Goal: Information Seeking & Learning: Learn about a topic

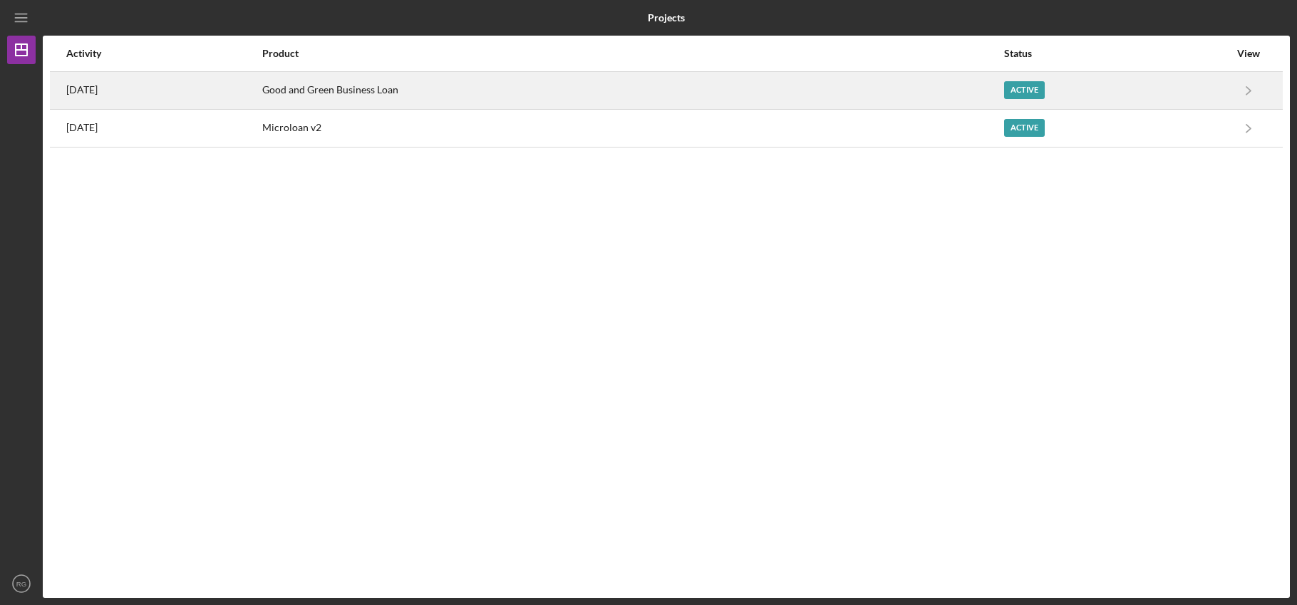
click at [373, 101] on div "Good and Green Business Loan" at bounding box center [632, 91] width 741 height 36
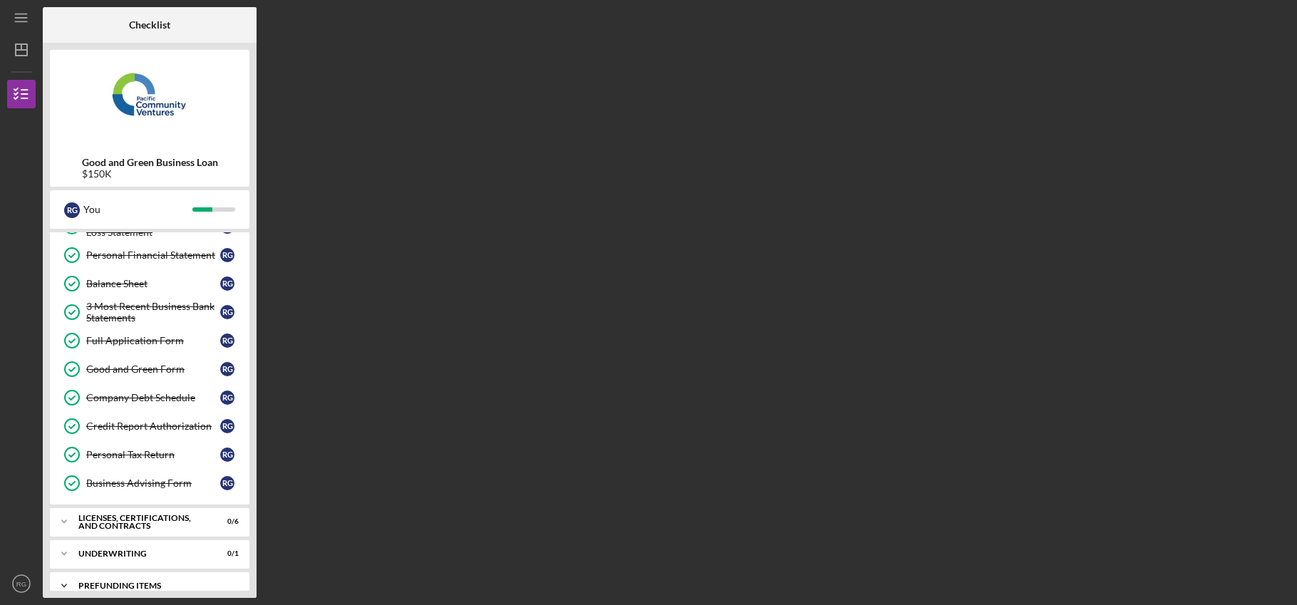
scroll to position [166, 0]
click at [23, 20] on icon "Icon/Menu" at bounding box center [22, 18] width 32 height 32
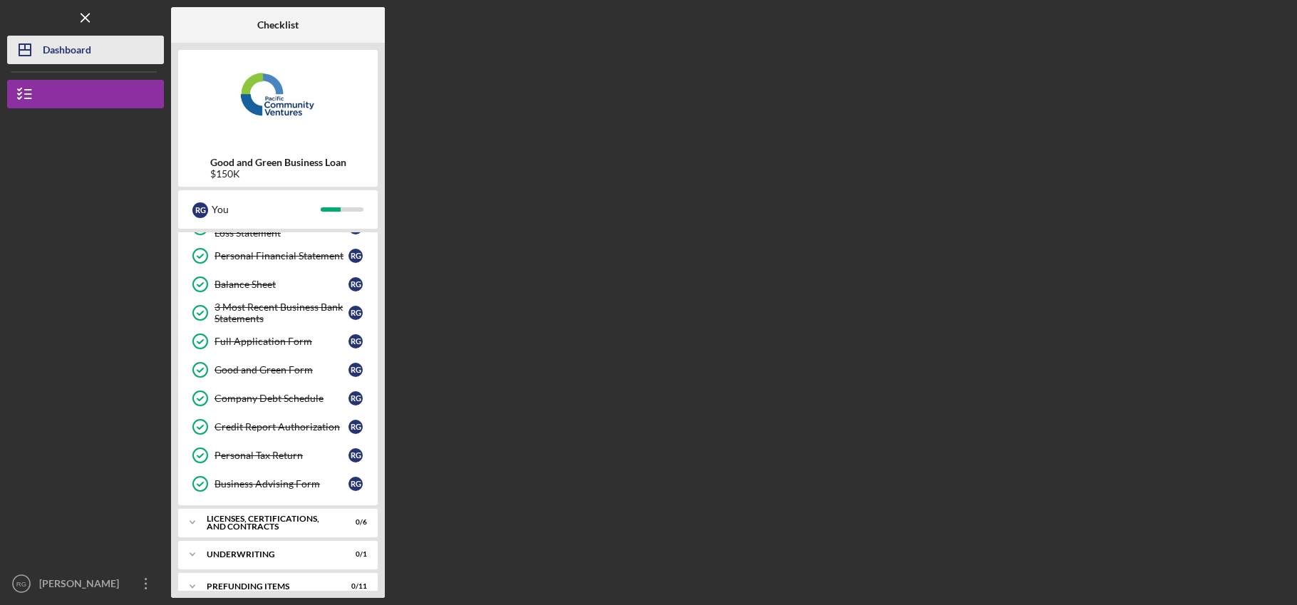
click at [36, 41] on icon "Icon/Dashboard" at bounding box center [25, 50] width 36 height 36
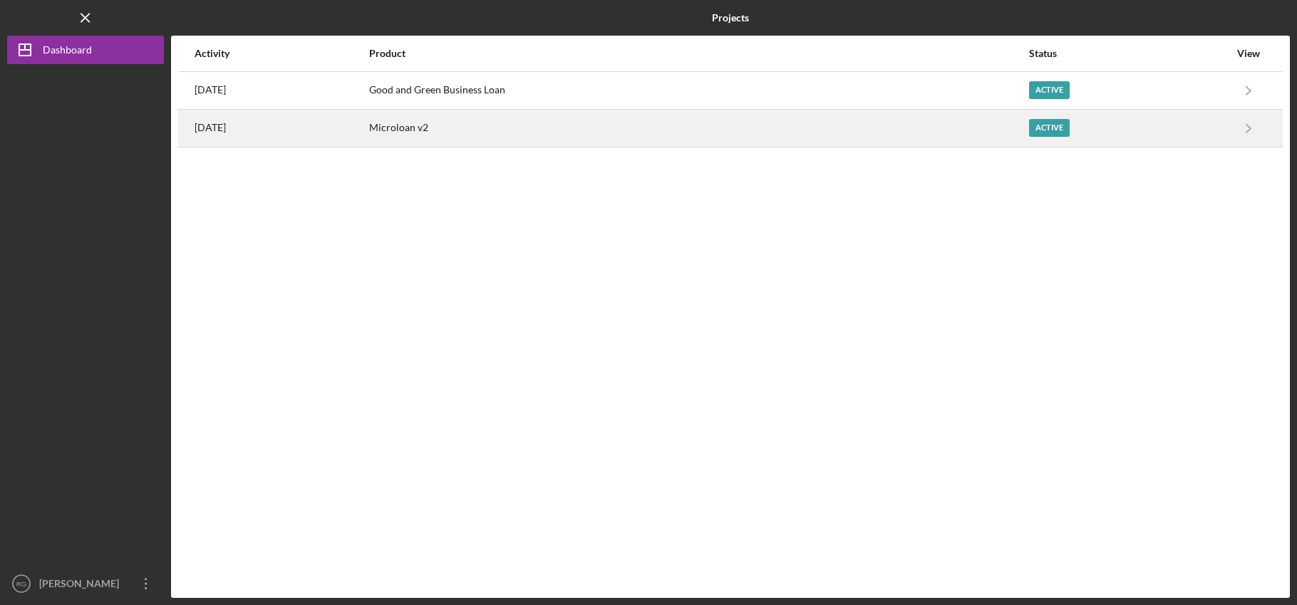
click at [523, 128] on div "Microloan v2" at bounding box center [698, 128] width 659 height 36
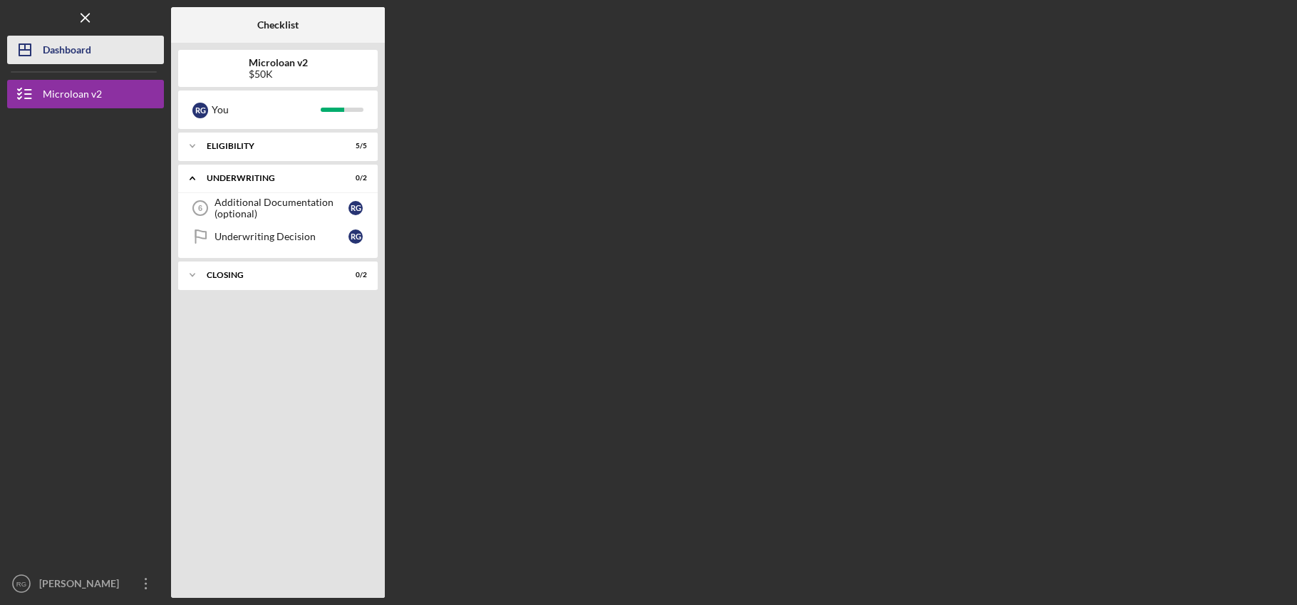
click at [37, 49] on icon "Icon/Dashboard" at bounding box center [25, 50] width 36 height 36
